Goal: Information Seeking & Learning: Learn about a topic

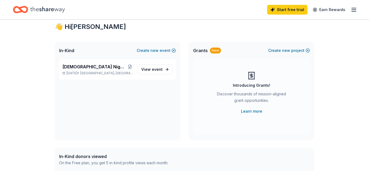
scroll to position [6, 0]
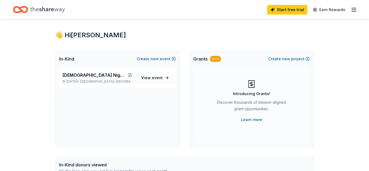
click at [355, 11] on icon "button" at bounding box center [353, 9] width 6 height 6
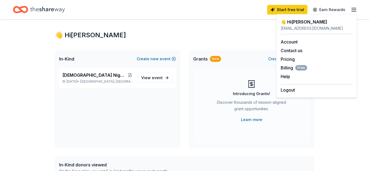
click at [191, 102] on div "Grants New Create new project Introducing Grants! Discover thousands of mission…" at bounding box center [251, 98] width 125 height 97
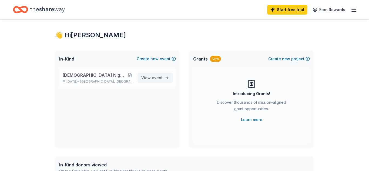
click at [162, 78] on span "event" at bounding box center [157, 77] width 11 height 5
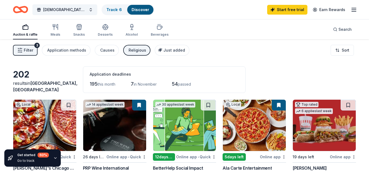
click at [30, 46] on button "Filter 3" at bounding box center [25, 50] width 25 height 11
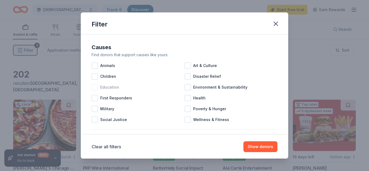
click at [95, 87] on div at bounding box center [95, 87] width 6 height 6
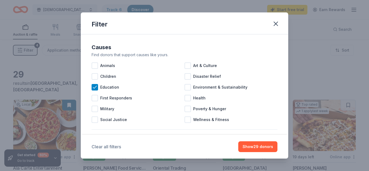
click at [116, 147] on button "Clear all filters" at bounding box center [106, 146] width 29 height 6
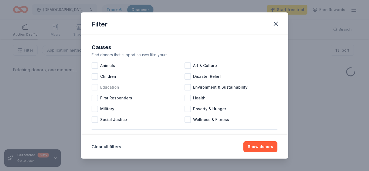
click at [96, 88] on div at bounding box center [95, 87] width 6 height 6
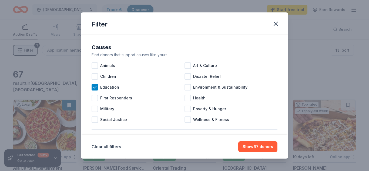
click at [173, 132] on div "Application methods Pick the ones that work best for you. In app Website Email …" at bounding box center [184, 159] width 190 height 54
click at [252, 148] on button "Show 67 donors" at bounding box center [257, 146] width 39 height 11
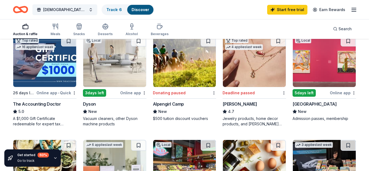
scroll to position [167, 0]
